Goal: Check status: Check status

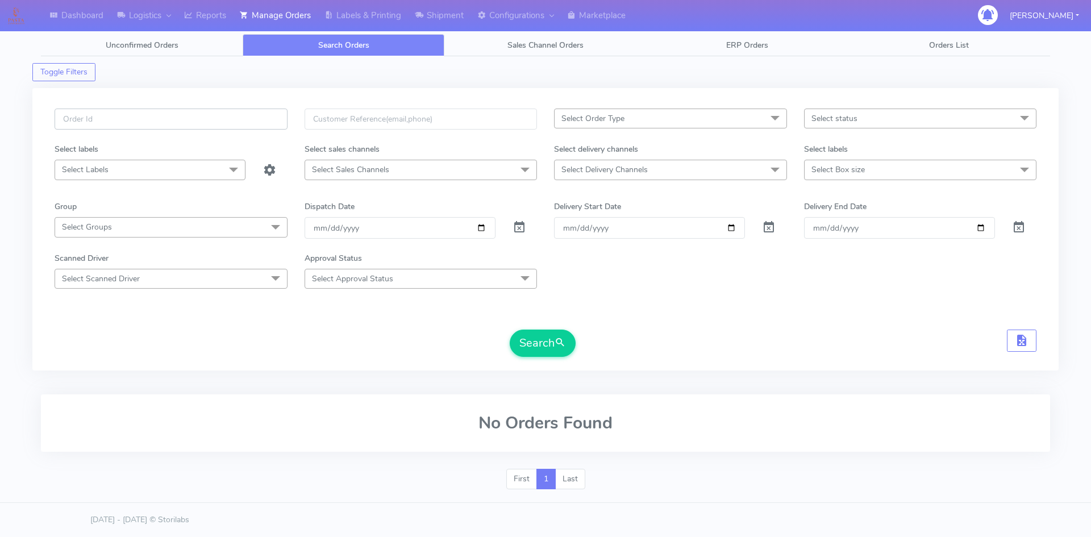
click at [158, 126] on input "text" at bounding box center [171, 119] width 233 height 21
paste input "1620739"
type input "1620739"
click at [556, 345] on span "submit" at bounding box center [560, 342] width 11 height 15
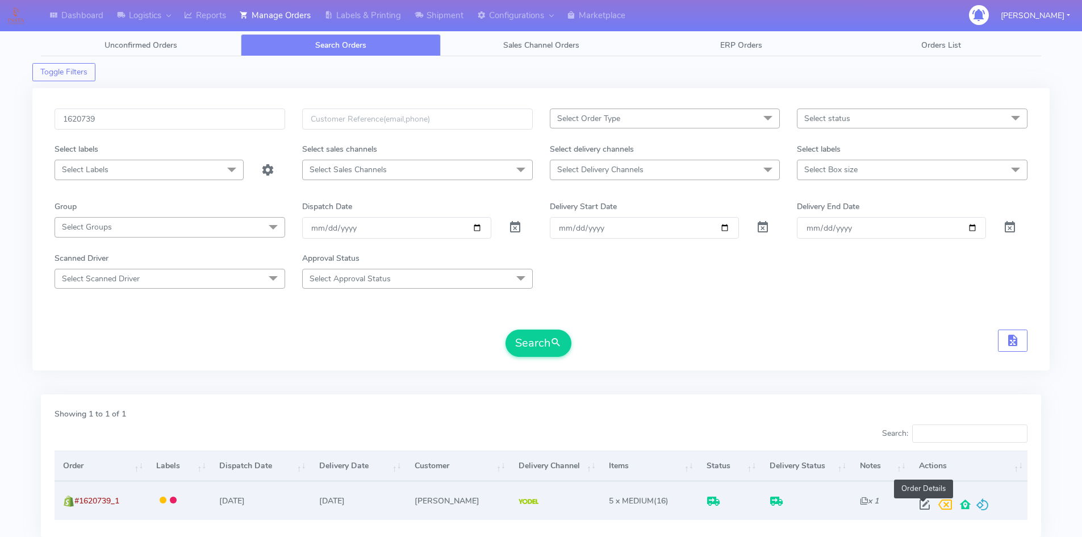
click at [922, 507] on span at bounding box center [925, 507] width 20 height 11
select select "5"
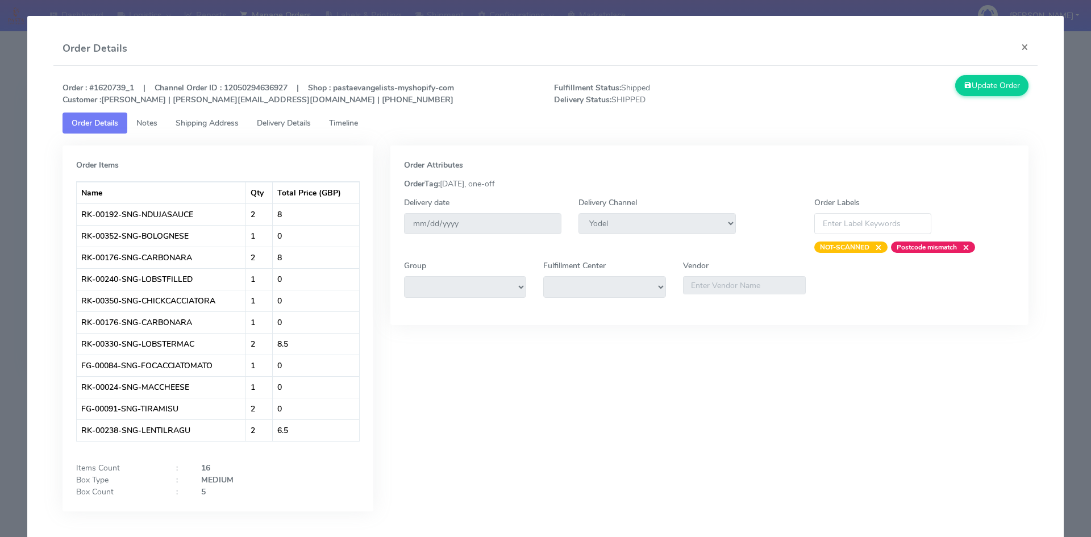
click at [294, 121] on span "Delivery Details" at bounding box center [284, 123] width 54 height 11
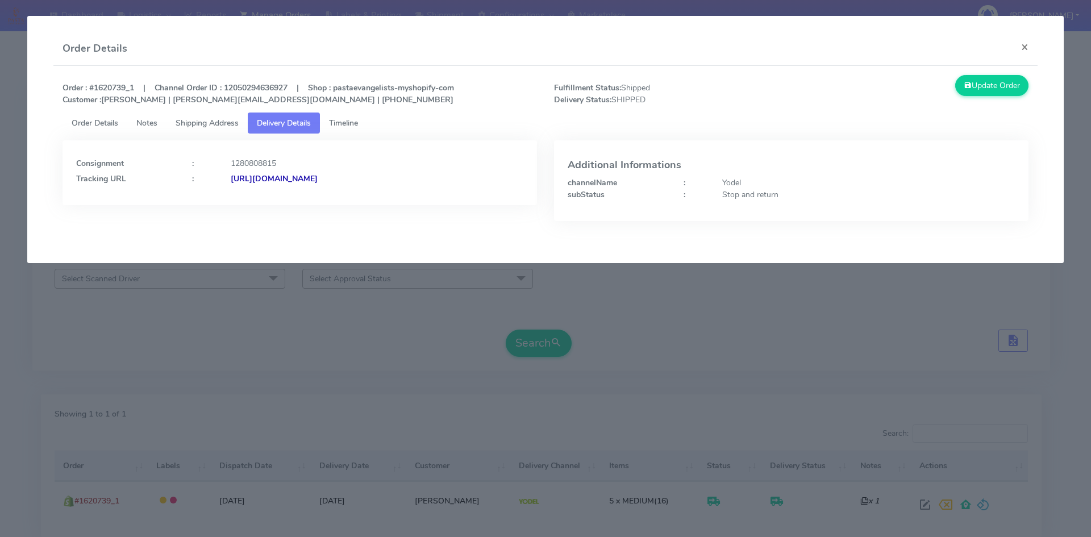
click at [358, 122] on span "Timeline" at bounding box center [343, 123] width 29 height 11
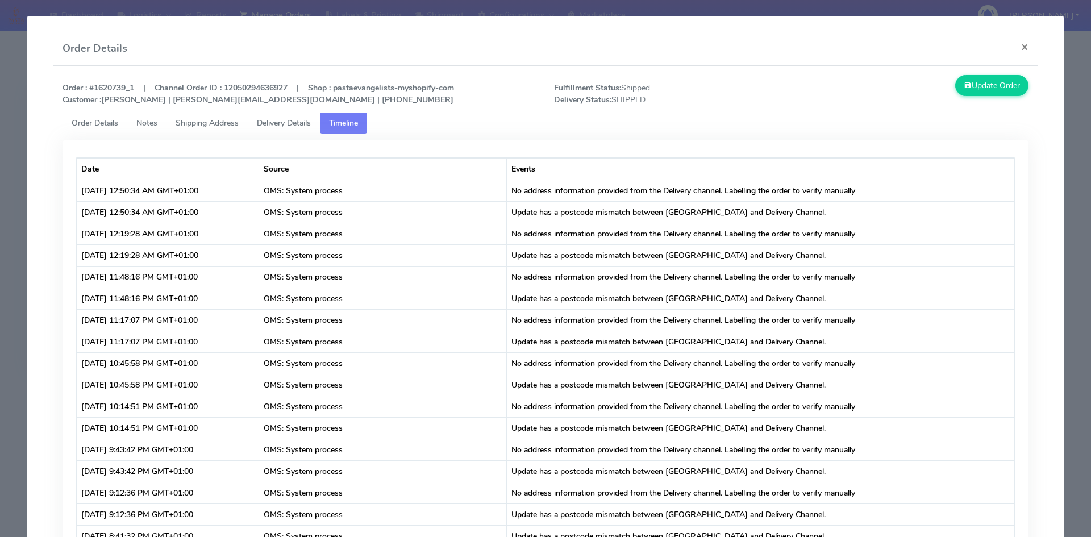
click at [291, 120] on span "Delivery Details" at bounding box center [284, 123] width 54 height 11
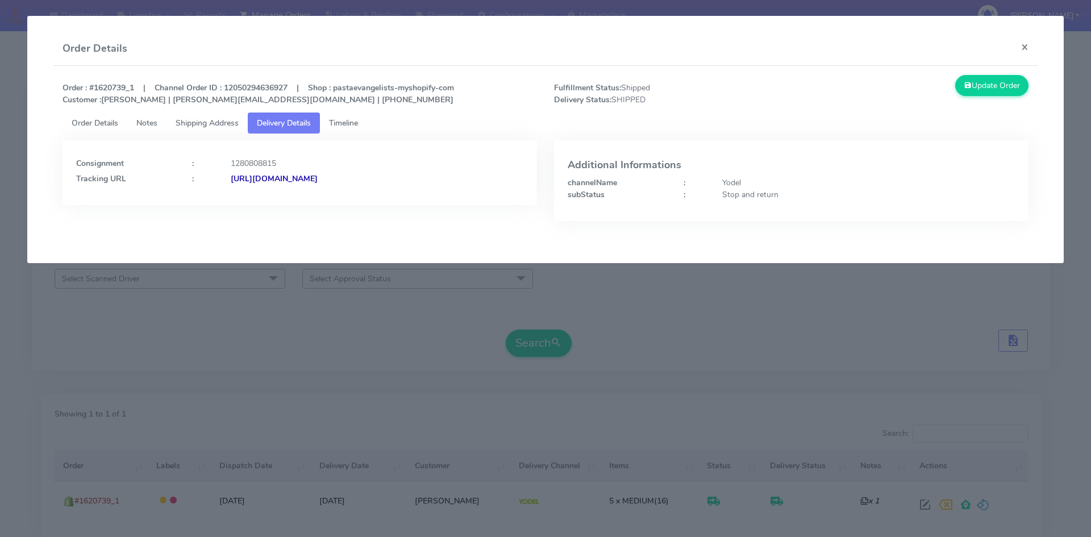
click at [101, 122] on span "Order Details" at bounding box center [95, 123] width 47 height 11
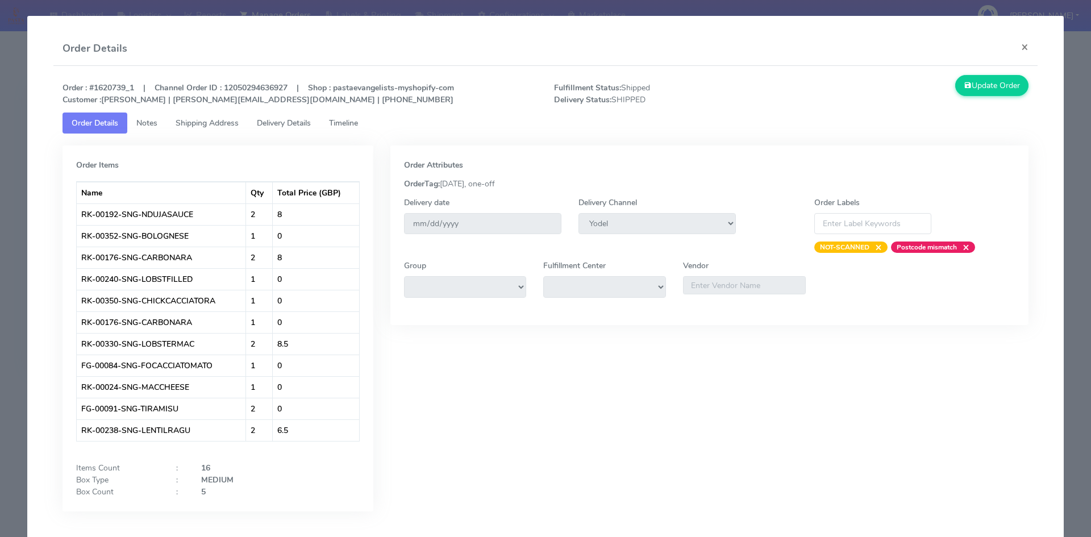
click at [349, 124] on span "Timeline" at bounding box center [343, 123] width 29 height 11
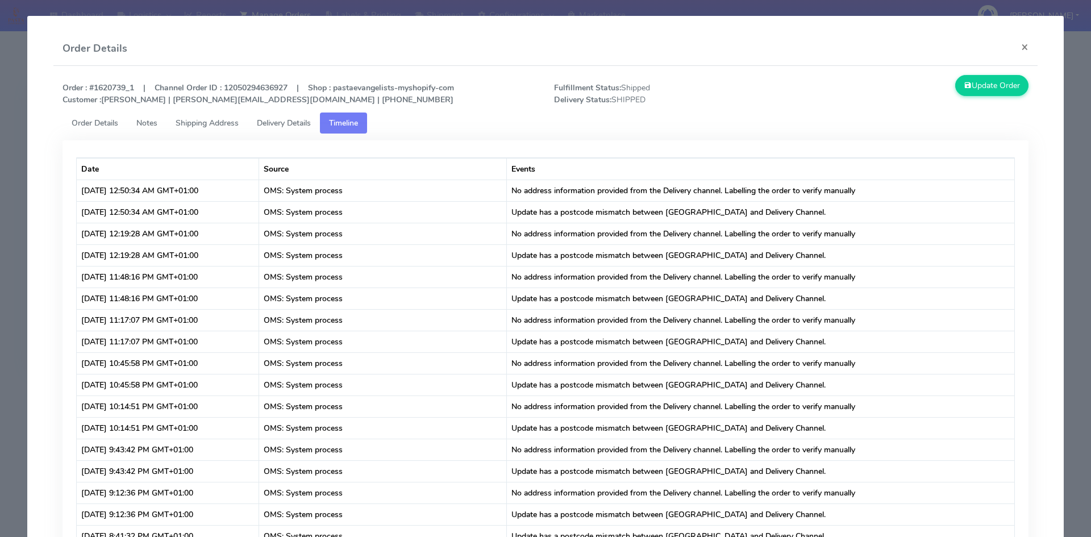
click at [290, 120] on span "Delivery Details" at bounding box center [284, 123] width 54 height 11
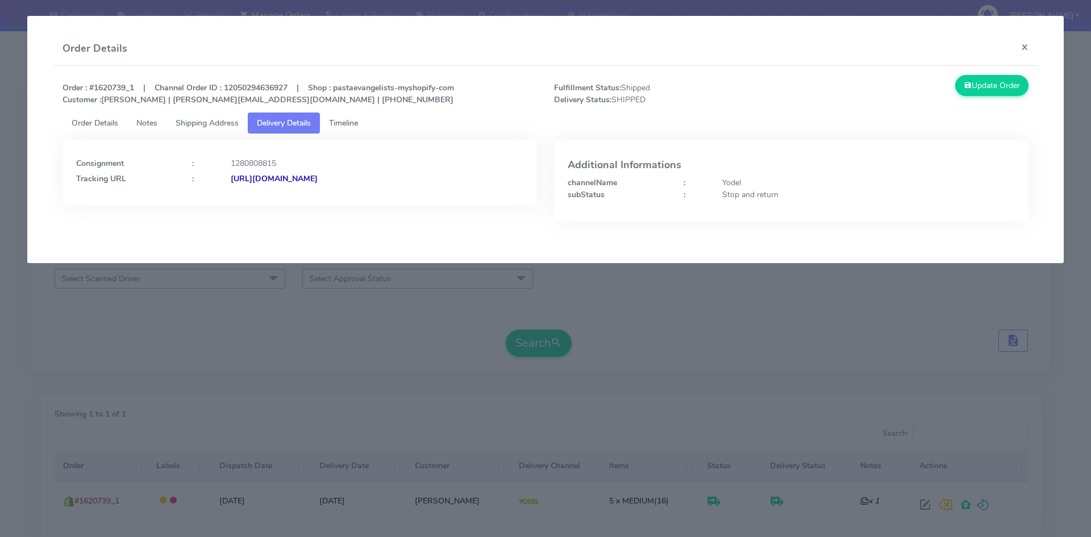
drag, startPoint x: 441, startPoint y: 176, endPoint x: 354, endPoint y: 175, distance: 86.9
click at [318, 175] on strong "[URL][DOMAIN_NAME]" at bounding box center [274, 178] width 87 height 11
